Goal: Complete application form: Complete application form

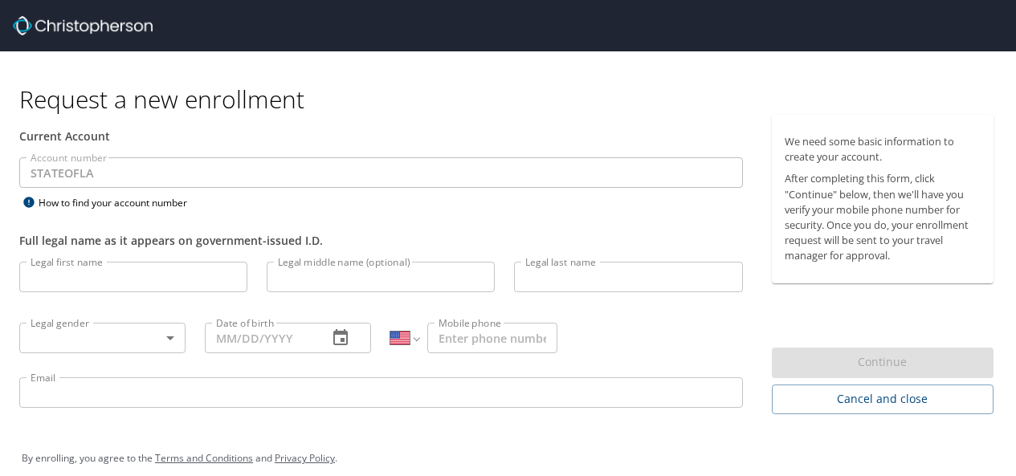
select select "US"
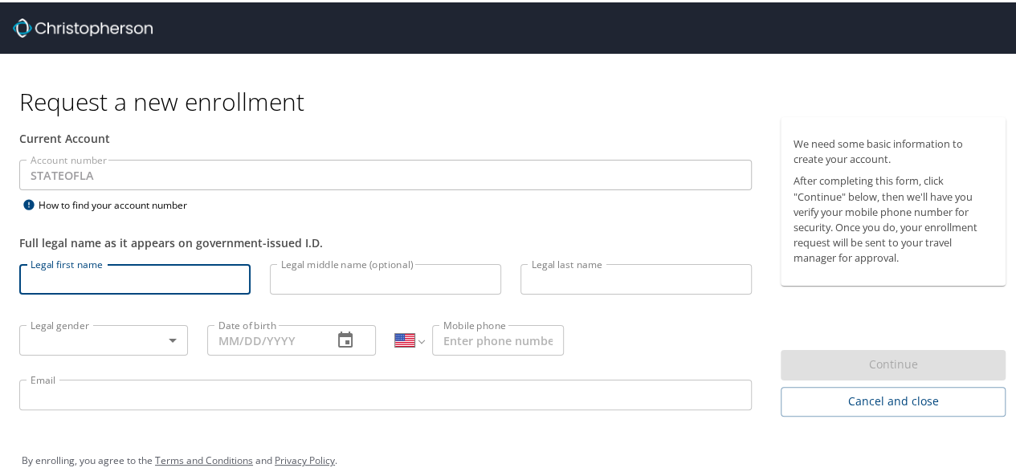
click at [92, 276] on input "Legal first name" at bounding box center [134, 277] width 231 height 31
type input "April"
click at [550, 270] on input "Legal last name" at bounding box center [636, 277] width 231 height 31
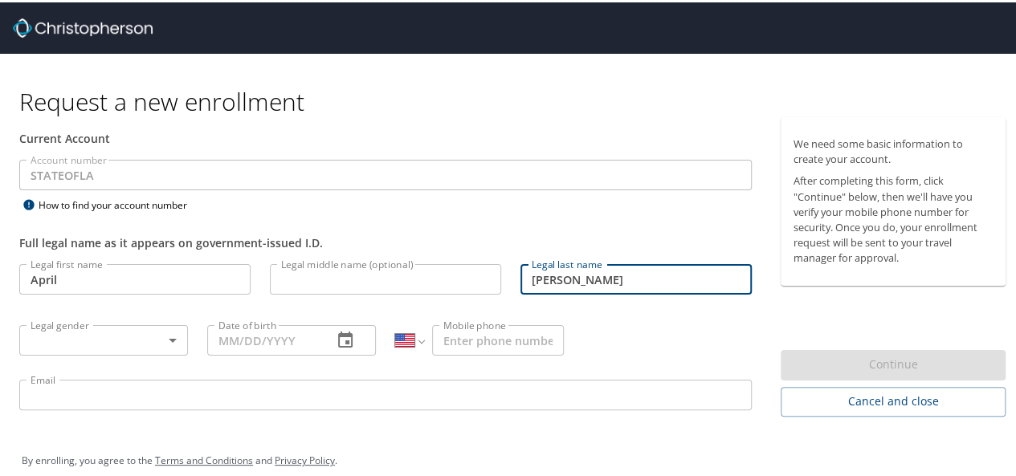
type input "[PERSON_NAME]"
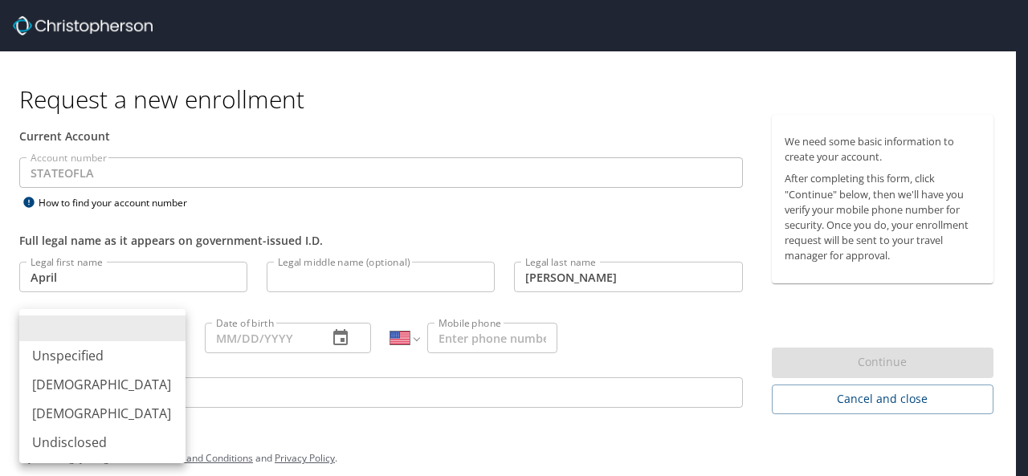
click at [169, 335] on body "Request a new enrollment Current Account Account number STATEOFLA Account numbe…" at bounding box center [514, 238] width 1028 height 476
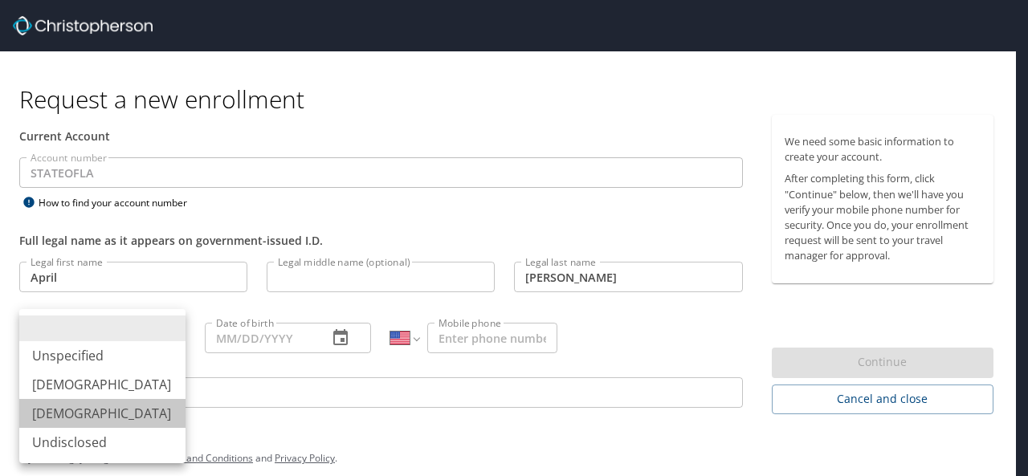
click at [123, 415] on li "[DEMOGRAPHIC_DATA]" at bounding box center [102, 413] width 166 height 29
type input "[DEMOGRAPHIC_DATA]"
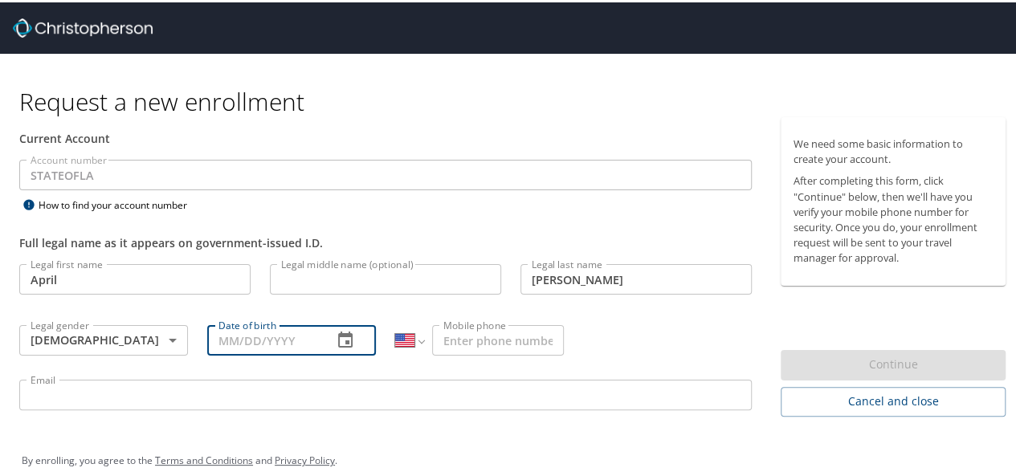
click at [263, 336] on input "Date of birth" at bounding box center [263, 338] width 112 height 31
type input "[DATE]"
click at [483, 338] on input "Mobile phone" at bounding box center [498, 338] width 132 height 31
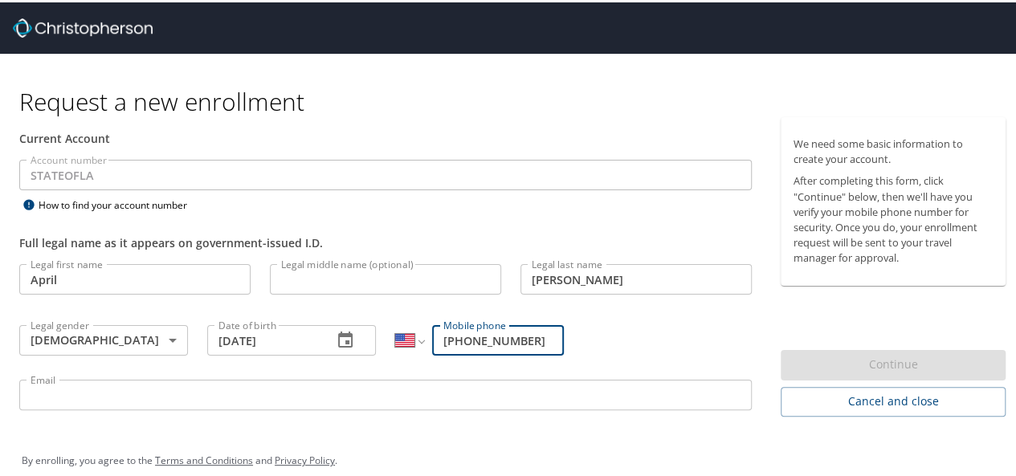
type input "[PHONE_NUMBER]"
click at [288, 399] on input "Email" at bounding box center [385, 393] width 733 height 31
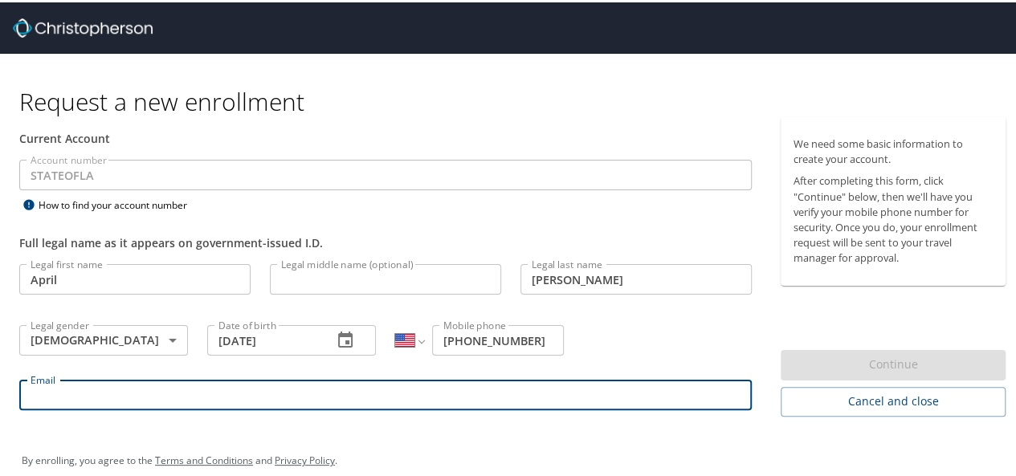
type input "[EMAIL_ADDRESS][PERSON_NAME][DOMAIN_NAME]"
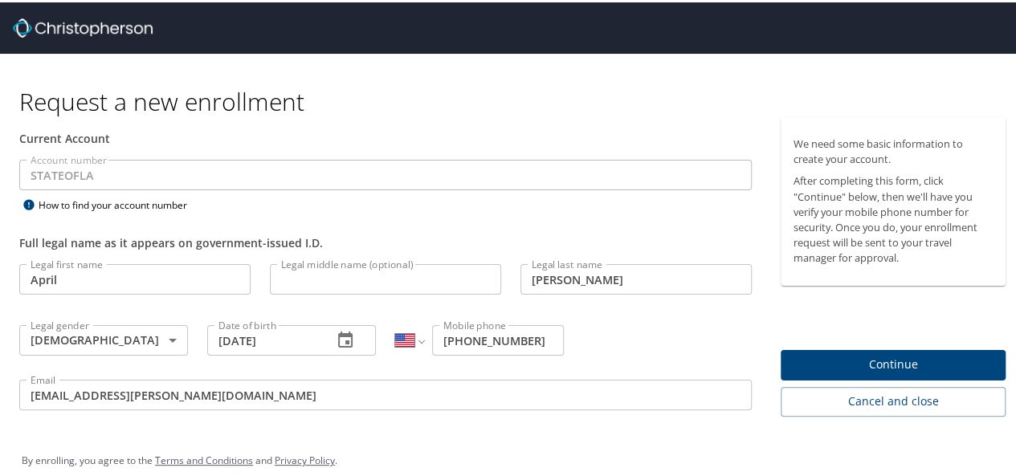
click at [445, 409] on p at bounding box center [385, 410] width 733 height 5
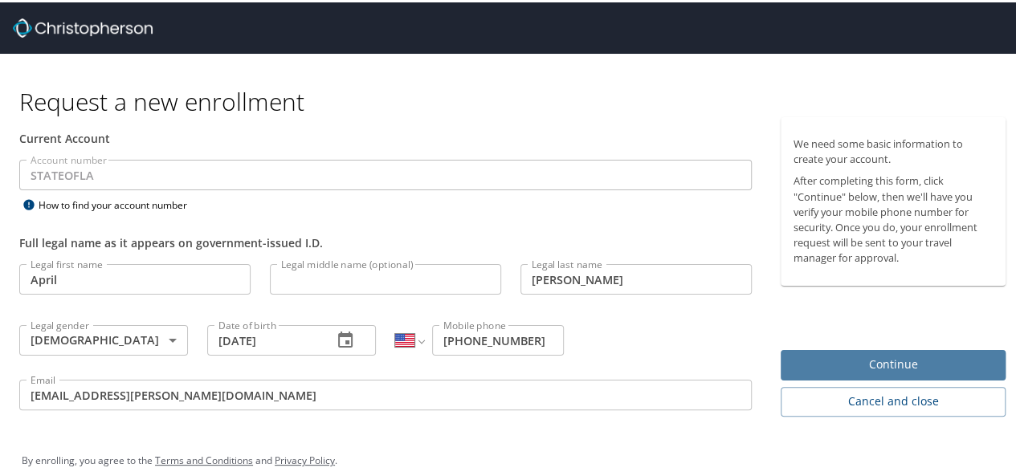
click at [897, 351] on button "Continue" at bounding box center [893, 363] width 225 height 31
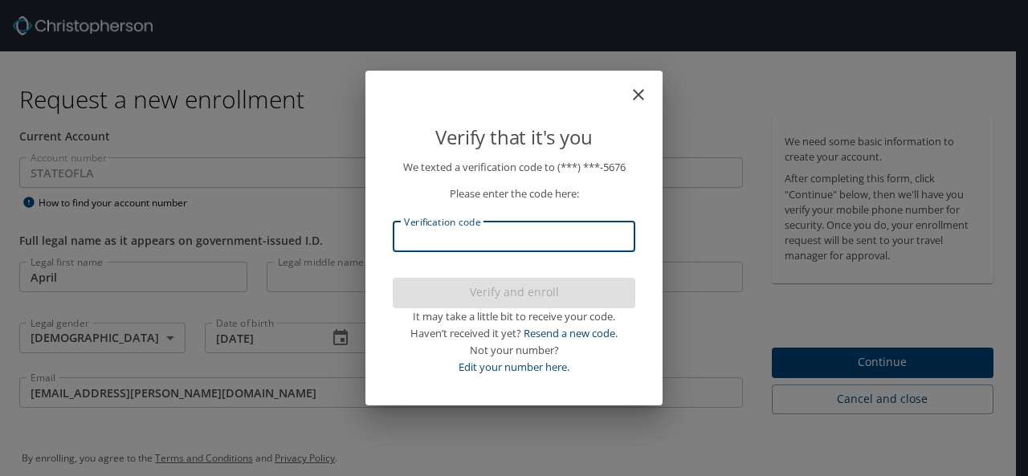
click at [479, 243] on input "Verification code" at bounding box center [514, 237] width 243 height 31
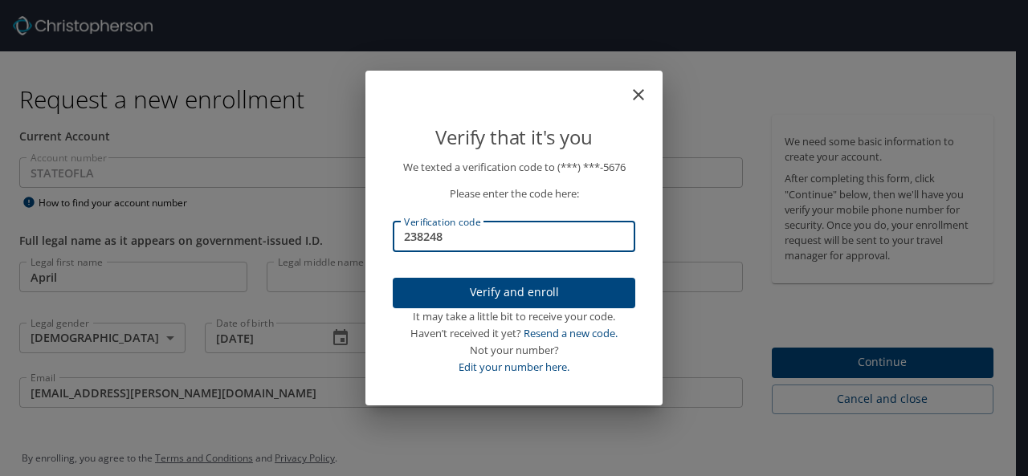
type input "238248"
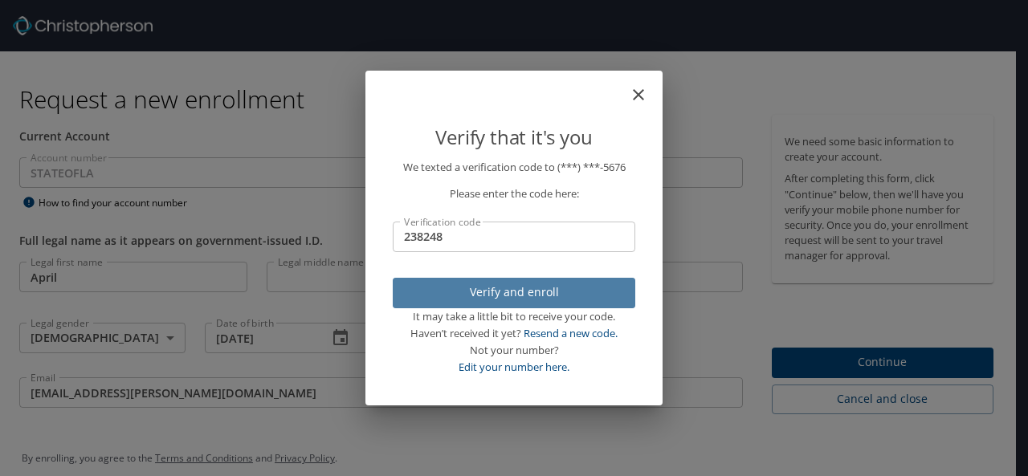
click at [471, 288] on span "Verify and enroll" at bounding box center [514, 293] width 217 height 20
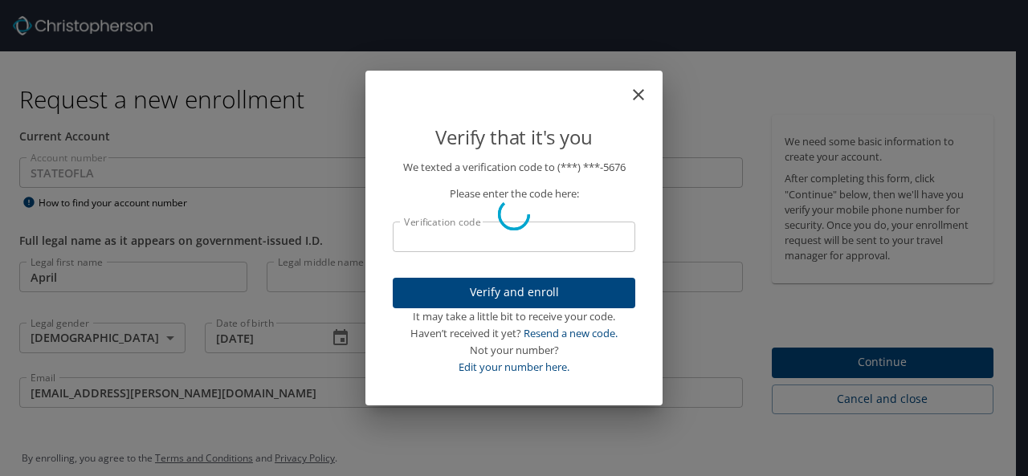
click at [791, 366] on div "Verify that it's you We texted a verification code to (***) ***- 5676 Please en…" at bounding box center [514, 238] width 1028 height 476
click at [829, 353] on div "Verify that it's you We texted a verification code to (***) ***- 5676 Please en…" at bounding box center [514, 238] width 1028 height 476
click at [431, 186] on p "Please enter the code here:" at bounding box center [514, 194] width 243 height 17
click at [436, 172] on p "We texted a verification code to (***) ***- 5676" at bounding box center [514, 167] width 243 height 17
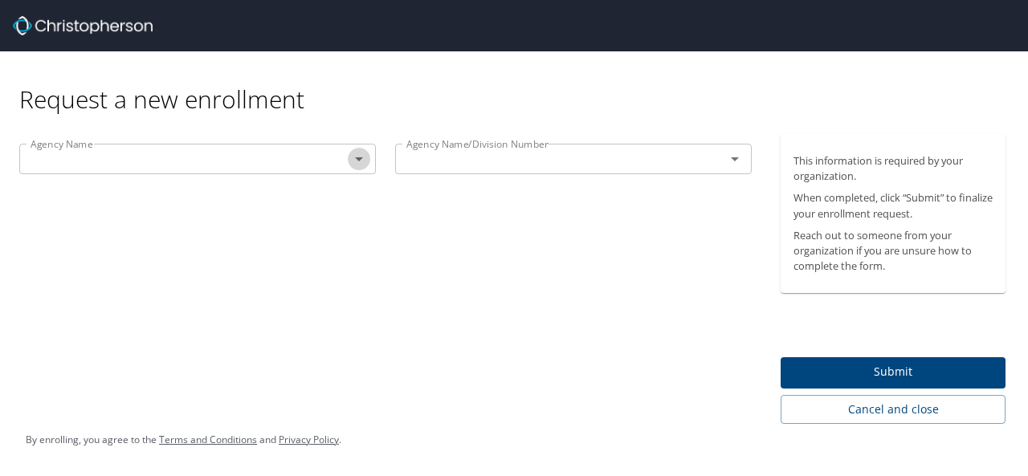
click at [363, 161] on icon "Open" at bounding box center [358, 158] width 19 height 19
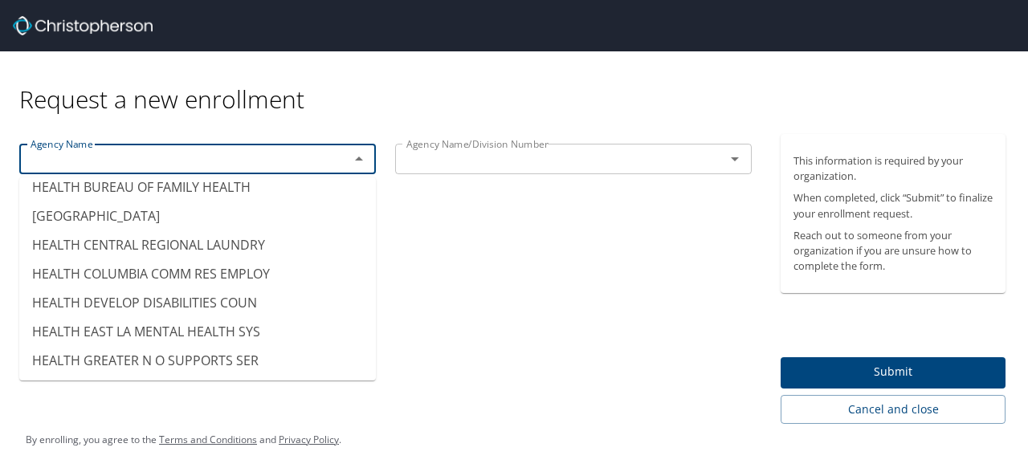
scroll to position [4102, 0]
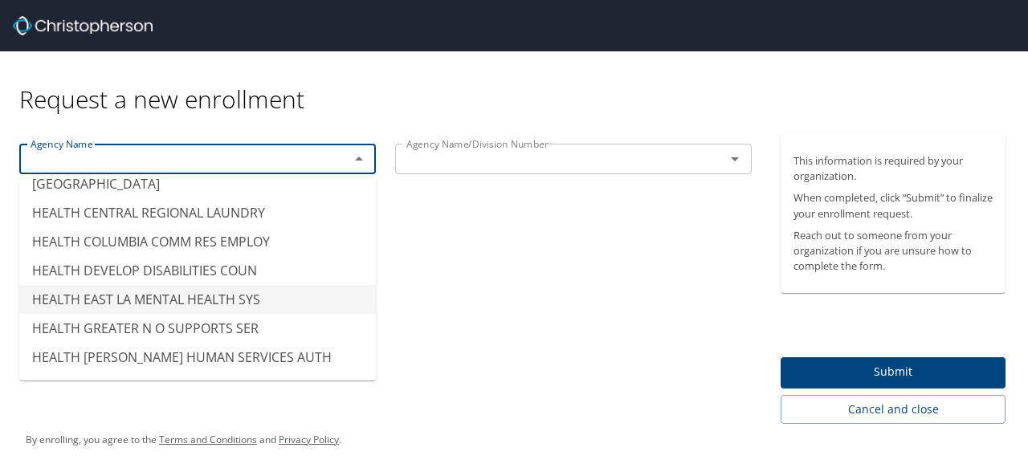
click at [194, 285] on li "HEALTH EAST LA MENTAL HEALTH SYS" at bounding box center [197, 299] width 357 height 29
type input "HEALTH EAST LA MENTAL HEALTH SYS"
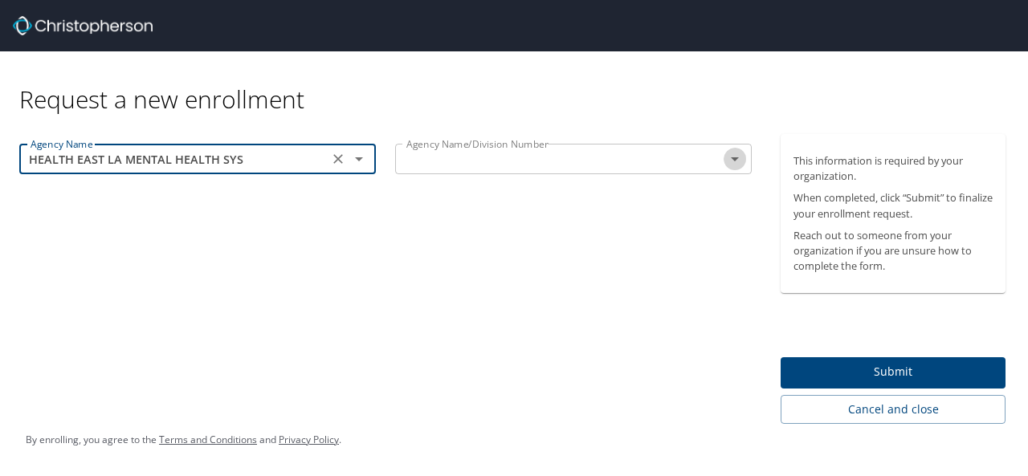
click at [734, 166] on icon "Open" at bounding box center [734, 158] width 19 height 19
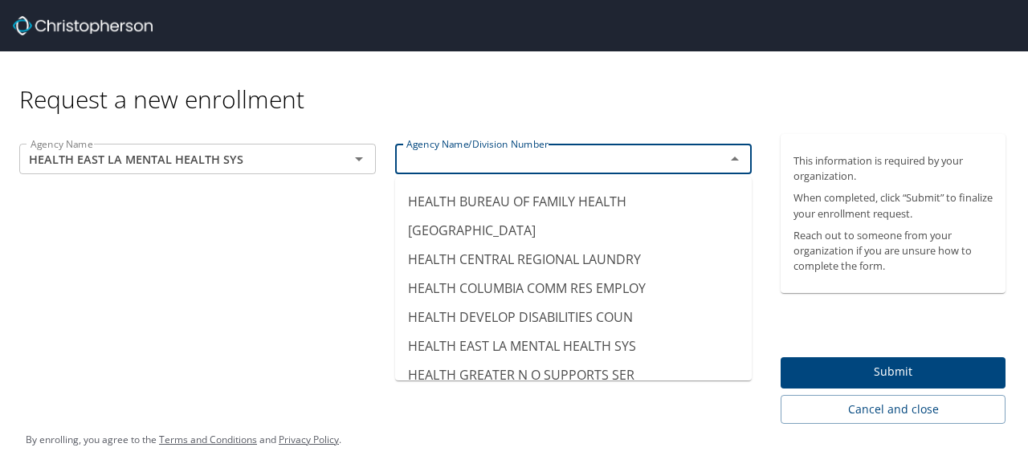
scroll to position [4059, 0]
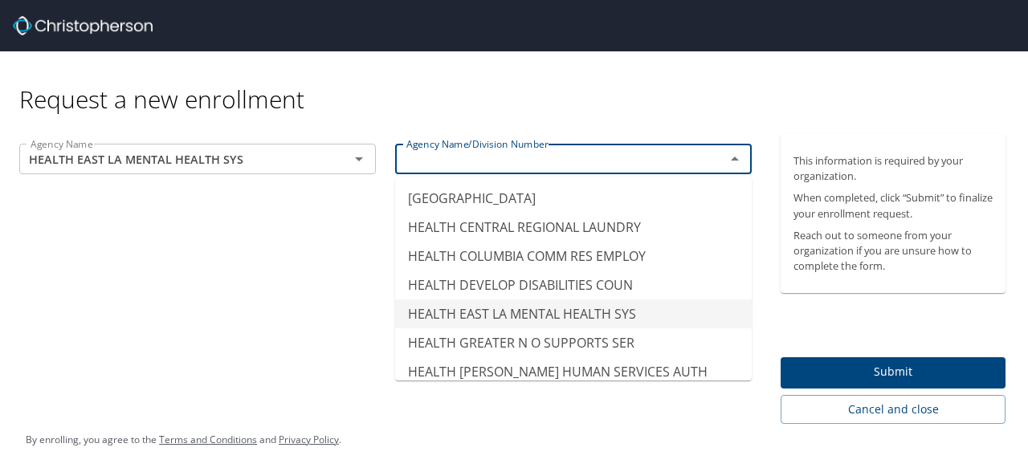
click at [630, 300] on li "HEALTH EAST LA MENTAL HEALTH SYS" at bounding box center [573, 314] width 357 height 29
type input "HEALTH EAST LA MENTAL HEALTH SYS"
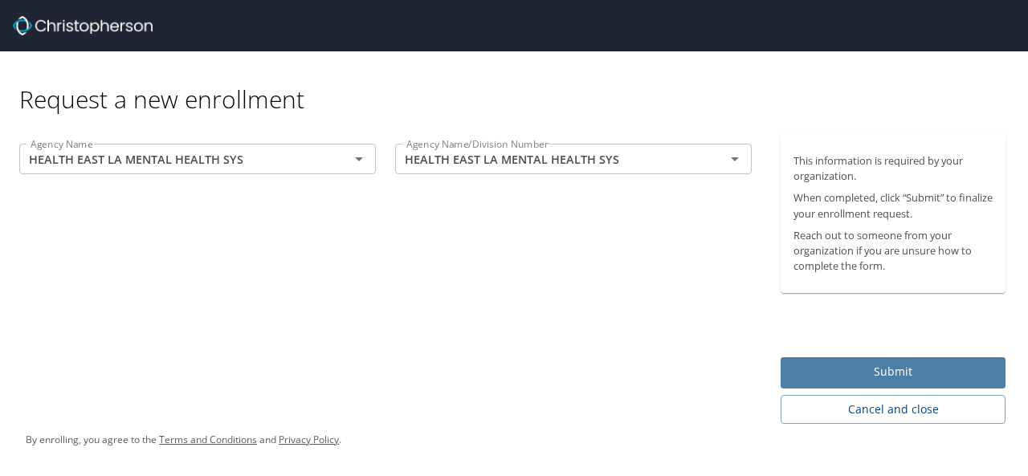
click at [849, 374] on span "Submit" at bounding box center [893, 372] width 199 height 20
